Goal: Transaction & Acquisition: Book appointment/travel/reservation

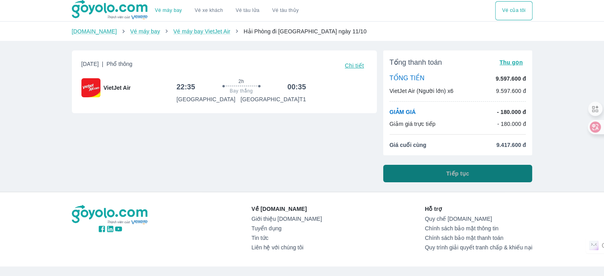
click at [443, 174] on button "Tiếp tục" at bounding box center [457, 173] width 149 height 17
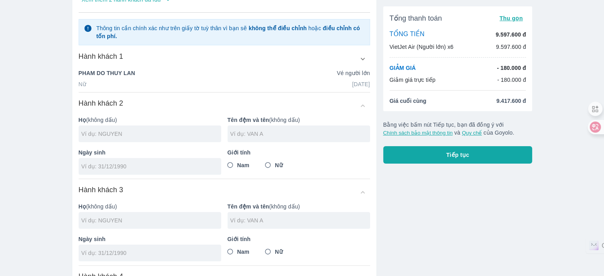
scroll to position [119, 0]
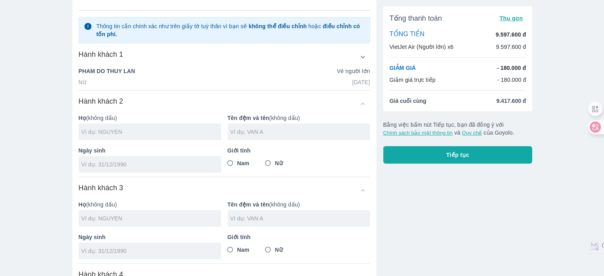
click at [170, 130] on input "text" at bounding box center [151, 132] width 140 height 8
type input "[PERSON_NAME]"
type input "VAN THUC"
click at [151, 153] on p "Ngày sinh" at bounding box center [150, 150] width 143 height 8
click at [144, 161] on input "tel" at bounding box center [147, 164] width 132 height 8
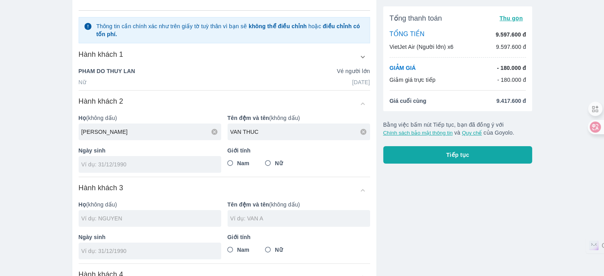
type input "[DATE]"
click at [248, 164] on span "Nam" at bounding box center [243, 163] width 12 height 8
click at [237, 164] on input "Nam" at bounding box center [230, 163] width 14 height 14
radio input "true"
click at [172, 219] on input "text" at bounding box center [151, 218] width 140 height 8
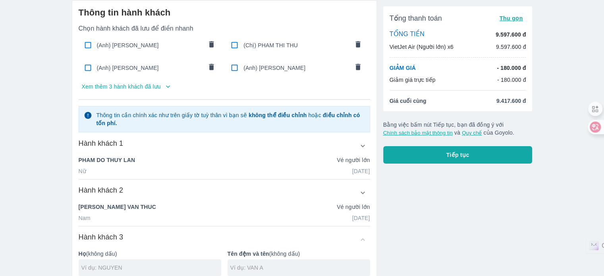
scroll to position [0, 0]
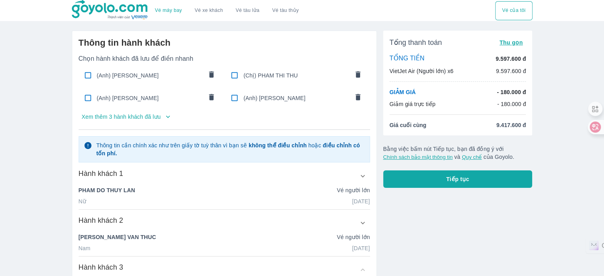
click at [155, 78] on span "(Anh) [PERSON_NAME]" at bounding box center [150, 75] width 106 height 8
checkbox input "true"
type input "[PERSON_NAME]"
type input "[DATE]"
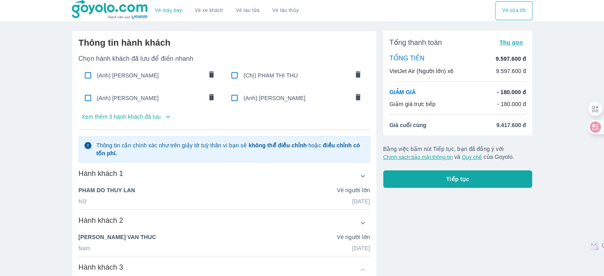
radio input "true"
click at [137, 70] on div "(Anh) [PERSON_NAME]" at bounding box center [150, 75] width 143 height 19
checkbox input "false"
radio input "false"
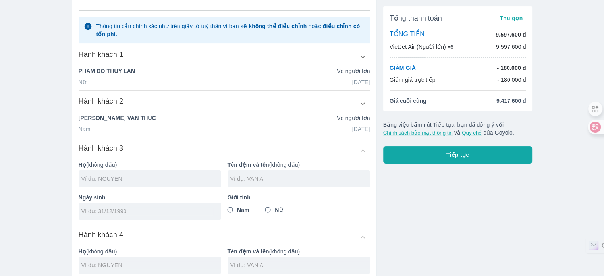
click at [133, 178] on input "text" at bounding box center [151, 179] width 140 height 8
type input "[PERSON_NAME]"
type input "VAN SON"
click at [121, 212] on input "tel" at bounding box center [147, 211] width 132 height 8
type input "[DATE]"
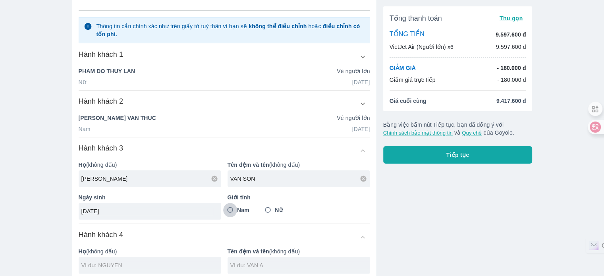
click at [229, 214] on input "Nam" at bounding box center [230, 210] width 14 height 14
radio input "true"
click at [149, 272] on div at bounding box center [150, 265] width 143 height 17
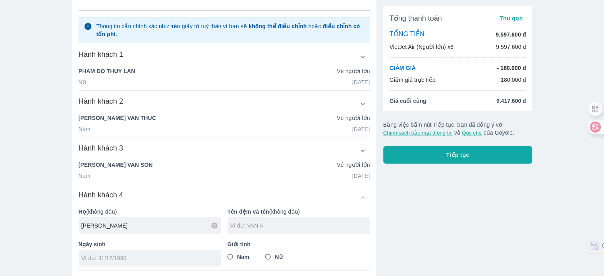
type input "[PERSON_NAME]"
type input "VAN [PERSON_NAME]"
click at [167, 252] on div at bounding box center [150, 258] width 143 height 17
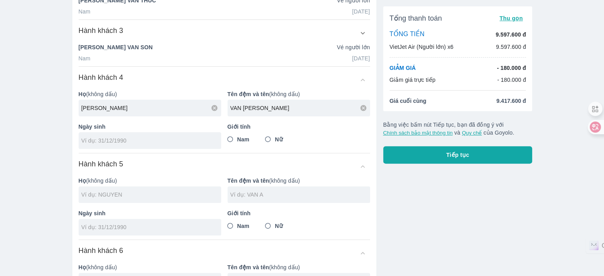
scroll to position [238, 0]
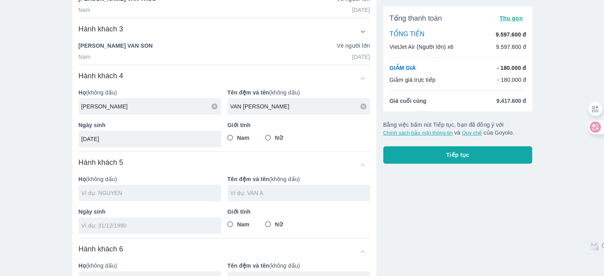
type input "[DATE]"
click at [243, 131] on label "Nam" at bounding box center [236, 138] width 26 height 14
click at [237, 131] on input "Nam" at bounding box center [230, 138] width 14 height 14
radio input "true"
click at [189, 190] on input "text" at bounding box center [151, 193] width 140 height 8
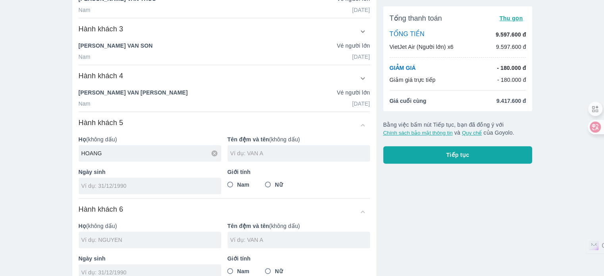
type input "HOANG"
type input "[PERSON_NAME]"
click at [189, 189] on div at bounding box center [150, 185] width 143 height 17
type input "[DATE]"
click at [237, 181] on input "Nam" at bounding box center [230, 184] width 14 height 14
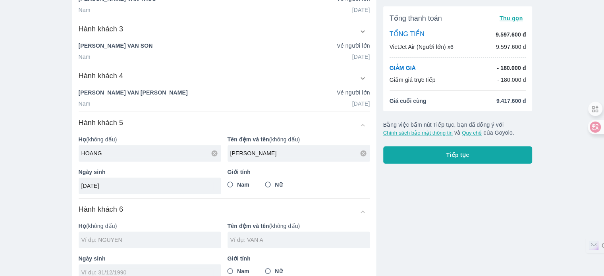
radio input "true"
click at [168, 239] on input "text" at bounding box center [151, 240] width 140 height 8
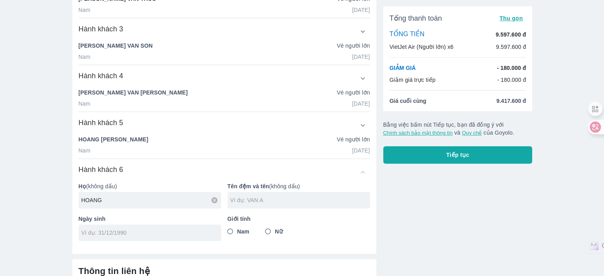
type input "HOANG"
type input "THI THUYET"
click at [168, 239] on div at bounding box center [150, 232] width 143 height 17
type input "[DATE]"
click at [276, 232] on span "Nữ" at bounding box center [279, 231] width 8 height 8
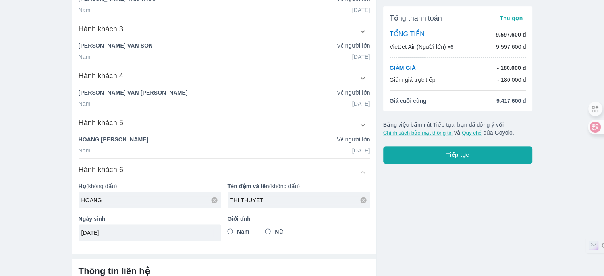
click at [275, 232] on input "Nữ" at bounding box center [268, 231] width 14 height 14
radio input "true"
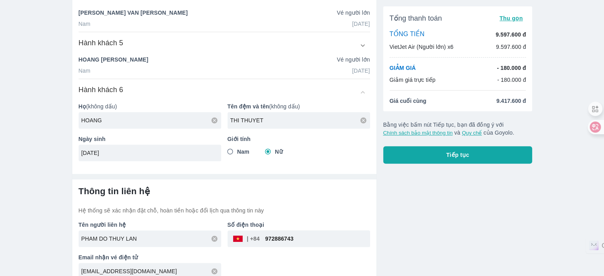
scroll to position [327, 0]
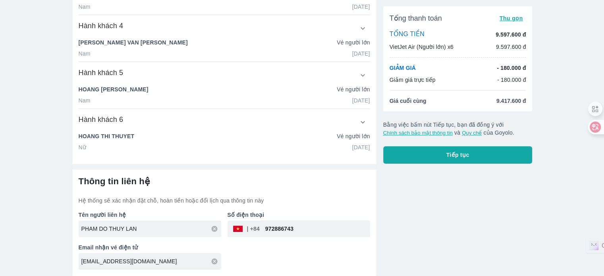
scroll to position [287, 0]
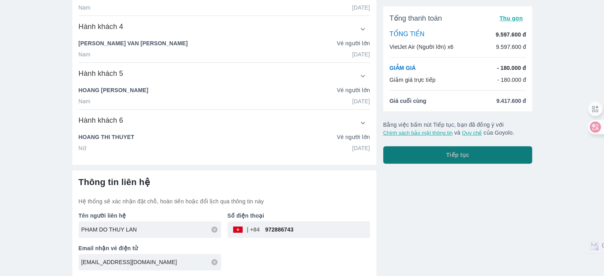
click at [505, 155] on button "Tiếp tục" at bounding box center [457, 154] width 149 height 17
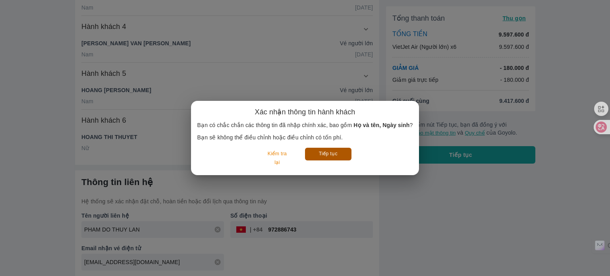
click at [330, 152] on button "Tiếp tục" at bounding box center [328, 154] width 46 height 12
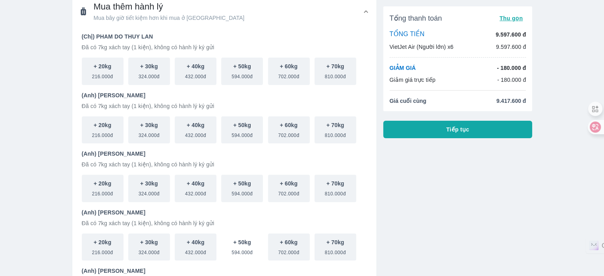
scroll to position [238, 0]
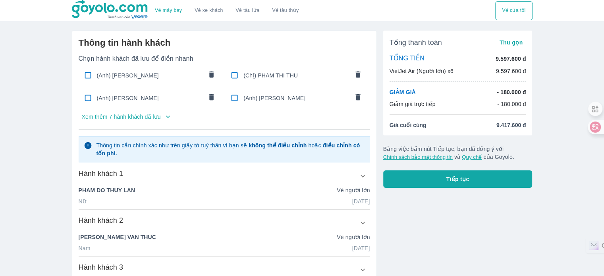
click at [141, 114] on p "Xem thêm 7 hành khách đã lưu" at bounding box center [121, 117] width 79 height 8
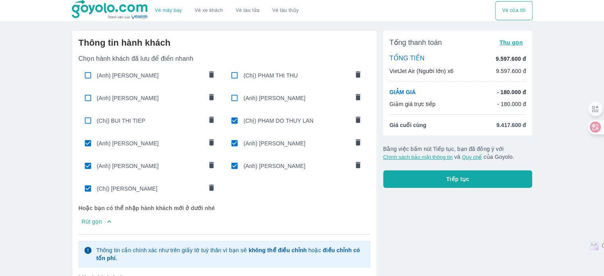
click at [231, 119] on input "checkbox" at bounding box center [234, 120] width 15 height 15
checkbox input "false"
type input "[PERSON_NAME]"
type input "VAN SON"
type input "[DATE]"
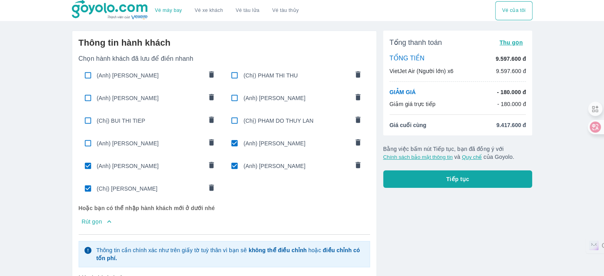
radio input "true"
type input "VAN [PERSON_NAME]"
type input "[DATE]"
type input "HOANG"
type input "[PERSON_NAME]"
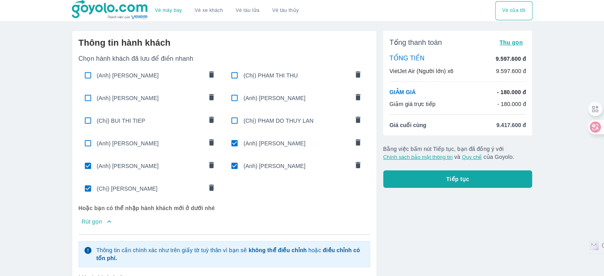
type input "[DATE]"
type input "HOANG"
type input "THI THUYET"
type input "[DATE]"
radio input "false"
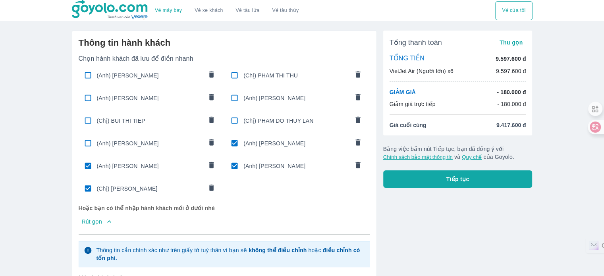
radio input "true"
radio input "false"
type input "[PERSON_NAME]"
checkbox input "false"
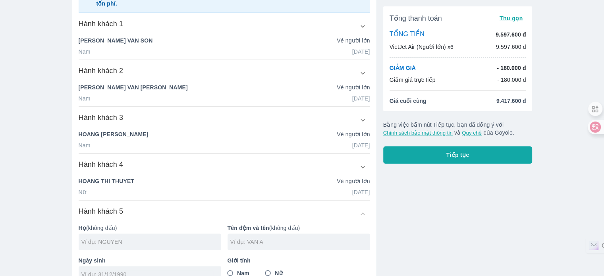
scroll to position [357, 0]
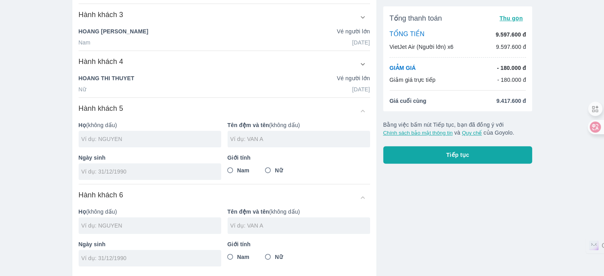
click at [182, 135] on input "text" at bounding box center [151, 139] width 140 height 8
type input "[PERSON_NAME]"
type input "VAN [PERSON_NAME]"
click at [149, 177] on div at bounding box center [150, 171] width 143 height 17
type input "[DATE]"
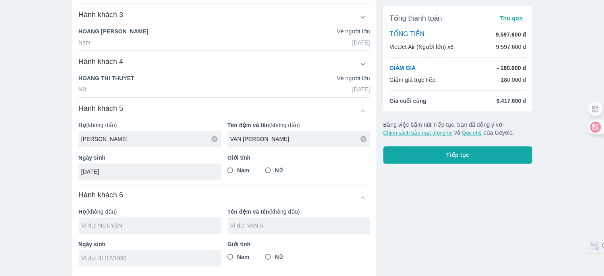
click at [231, 168] on input "Nam" at bounding box center [230, 170] width 14 height 14
radio input "true"
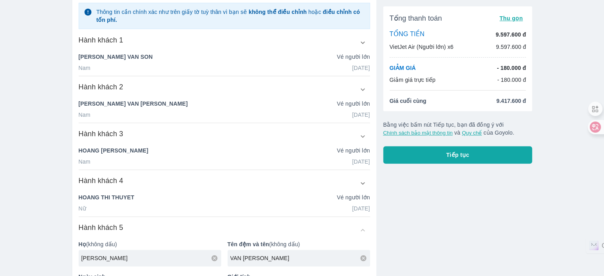
scroll to position [0, 0]
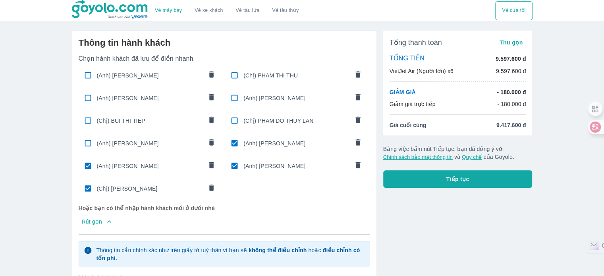
drag, startPoint x: 162, startPoint y: 146, endPoint x: 169, endPoint y: 148, distance: 7.5
click at [162, 146] on span "(Anh) [PERSON_NAME]" at bounding box center [150, 143] width 106 height 8
type input "VAN THUC"
type input "[DATE]"
checkbox input "true"
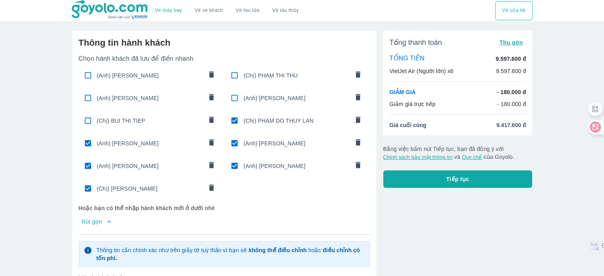
checkbox input "true"
click at [236, 122] on input "checkbox" at bounding box center [234, 120] width 15 height 15
checkbox input "false"
radio input "false"
checkbox input "false"
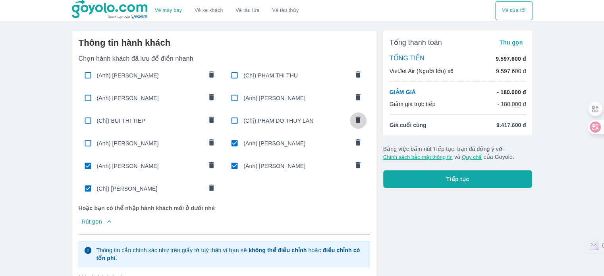
click at [358, 118] on icon "comments" at bounding box center [358, 119] width 5 height 6
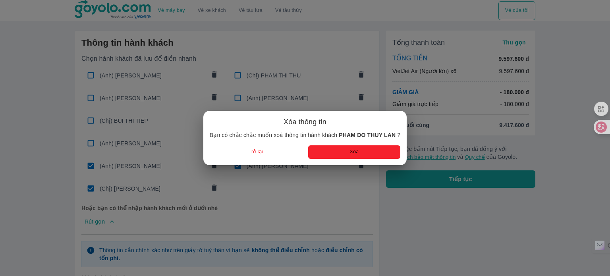
click at [338, 149] on button "Xoá" at bounding box center [354, 151] width 92 height 13
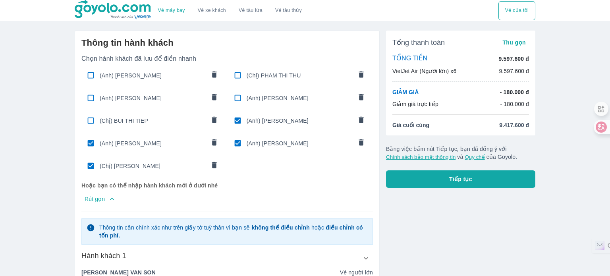
checkbox input "true"
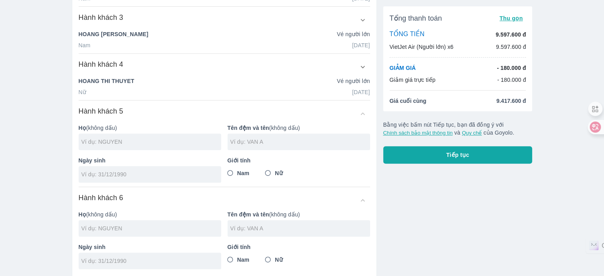
scroll to position [330, 0]
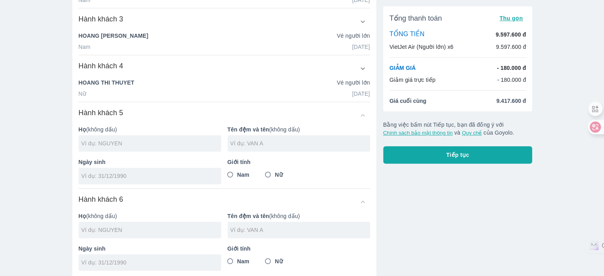
click at [170, 141] on input "text" at bounding box center [151, 143] width 140 height 8
type input "[PERSON_NAME]"
type input "VAN [PERSON_NAME]"
click at [154, 173] on input "tel" at bounding box center [147, 176] width 132 height 8
type input "[DATE]"
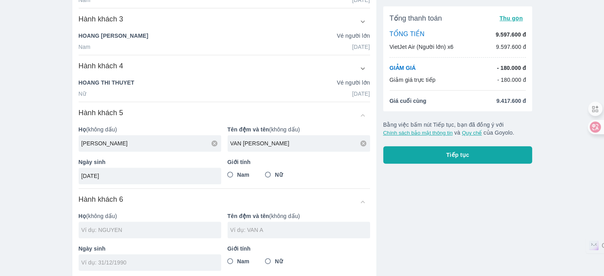
click at [246, 172] on span "Nam" at bounding box center [243, 175] width 12 height 8
click at [237, 172] on input "Nam" at bounding box center [230, 175] width 14 height 14
radio input "true"
click at [169, 229] on input "text" at bounding box center [151, 230] width 140 height 8
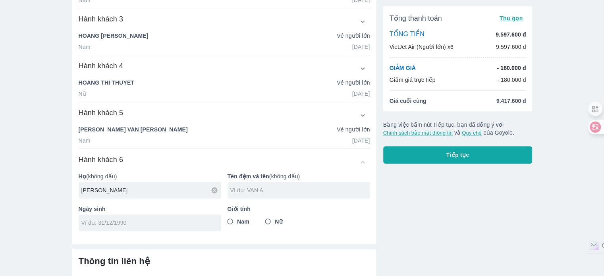
type input "[PERSON_NAME]"
type input "VAN THUC"
click at [169, 229] on div at bounding box center [150, 222] width 143 height 17
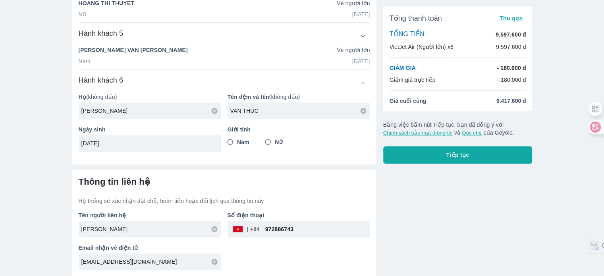
type input "[DATE]"
click at [249, 139] on span "Nam" at bounding box center [243, 142] width 12 height 8
click at [237, 139] on input "Nam" at bounding box center [230, 142] width 14 height 14
radio input "true"
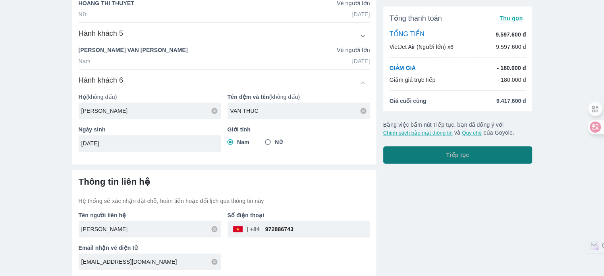
click at [488, 155] on button "Tiếp tục" at bounding box center [457, 154] width 149 height 17
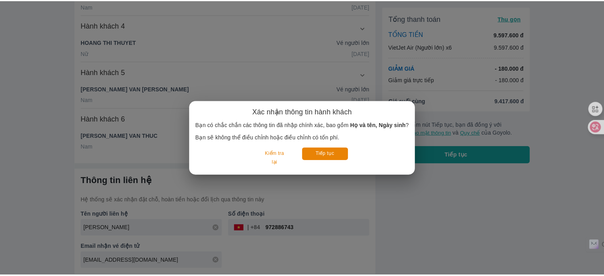
scroll to position [392, 0]
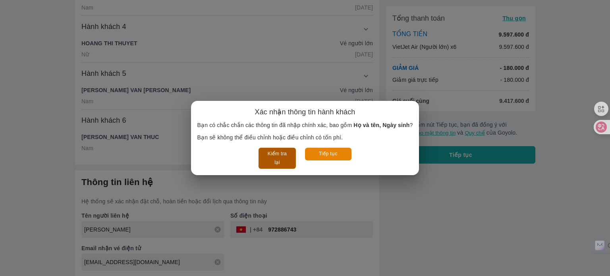
click at [281, 155] on button "Kiểm tra lại" at bounding box center [276, 158] width 37 height 21
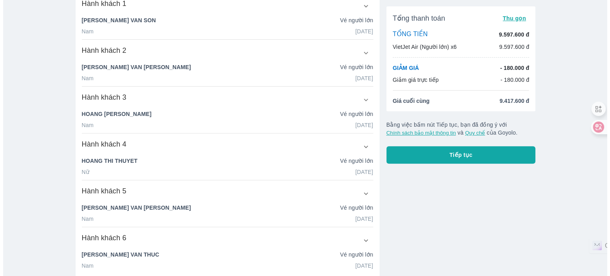
scroll to position [273, 0]
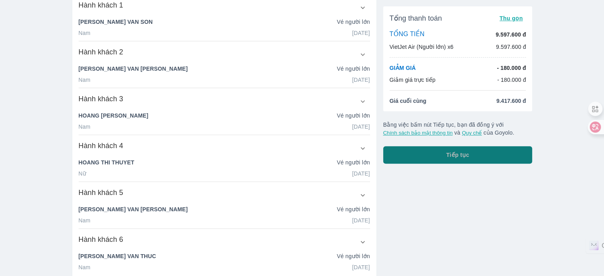
click at [444, 152] on button "Tiếp tục" at bounding box center [457, 154] width 149 height 17
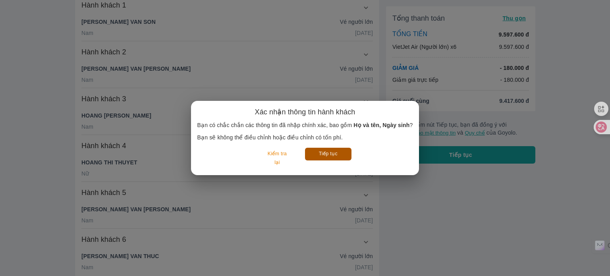
click at [334, 152] on button "Tiếp tục" at bounding box center [328, 154] width 46 height 12
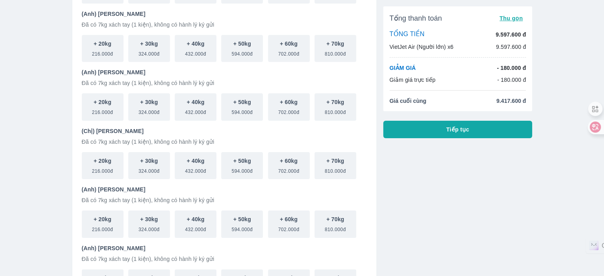
scroll to position [238, 0]
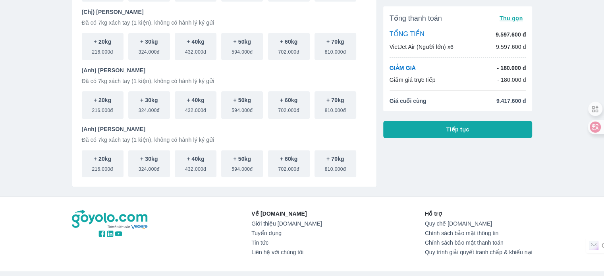
click at [481, 131] on button "Tiếp tục" at bounding box center [457, 129] width 149 height 17
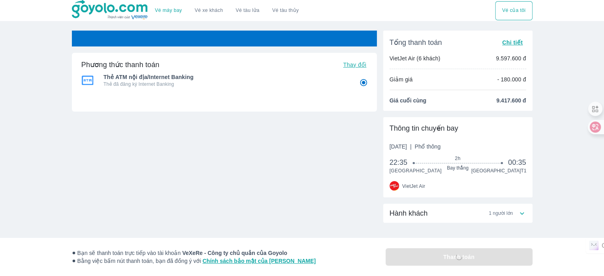
radio input "false"
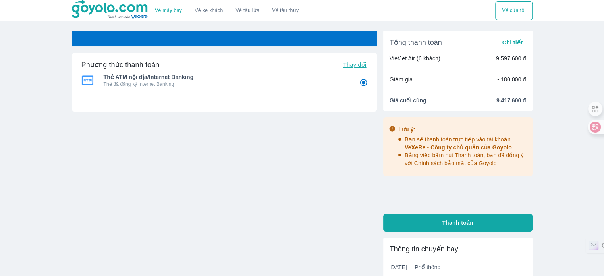
radio input "false"
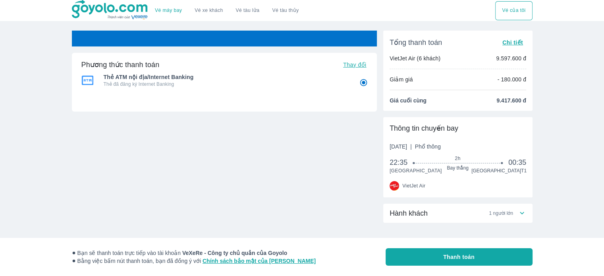
radio input "false"
